Goal: Navigation & Orientation: Find specific page/section

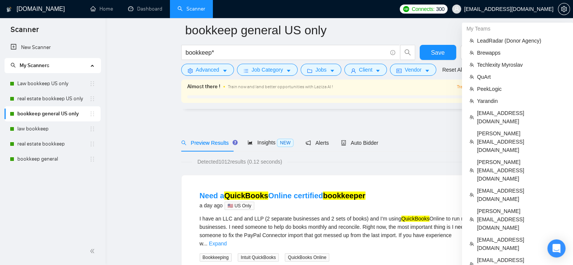
scroll to position [38, 0]
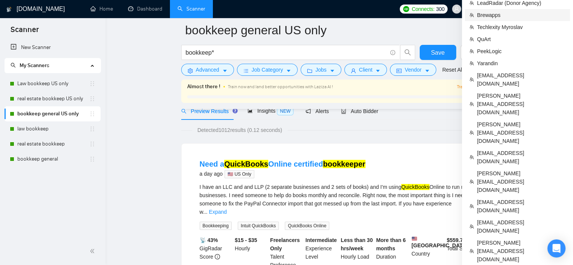
click at [499, 17] on span "Brewapps" at bounding box center [521, 15] width 89 height 8
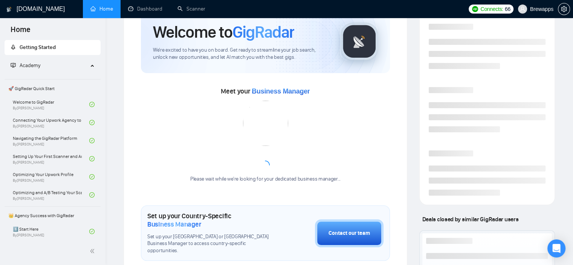
click at [110, 12] on link "Home" at bounding box center [101, 9] width 23 height 6
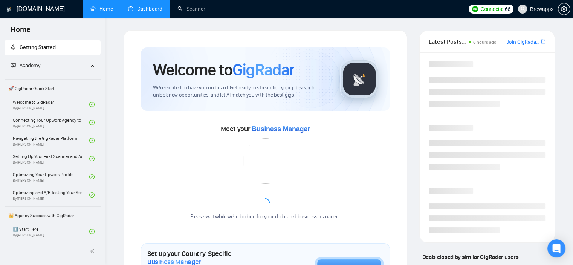
click at [140, 12] on link "Dashboard" at bounding box center [145, 9] width 34 height 6
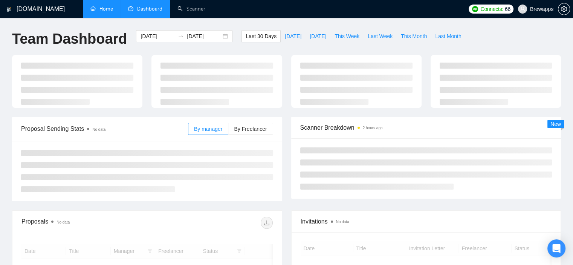
scroll to position [75, 0]
